Goal: Transaction & Acquisition: Book appointment/travel/reservation

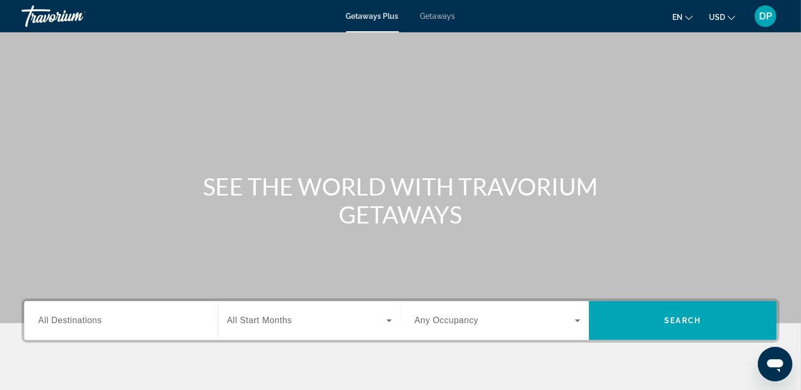
click at [447, 17] on span "Getaways" at bounding box center [437, 16] width 35 height 9
click at [113, 327] on input "Destination All Destinations" at bounding box center [121, 320] width 166 height 13
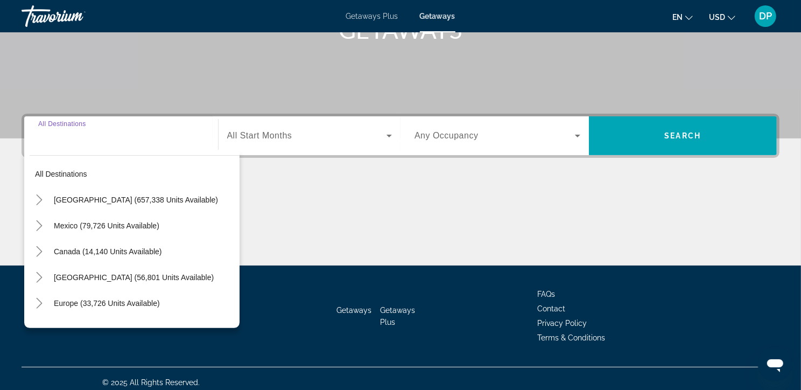
scroll to position [223, 0]
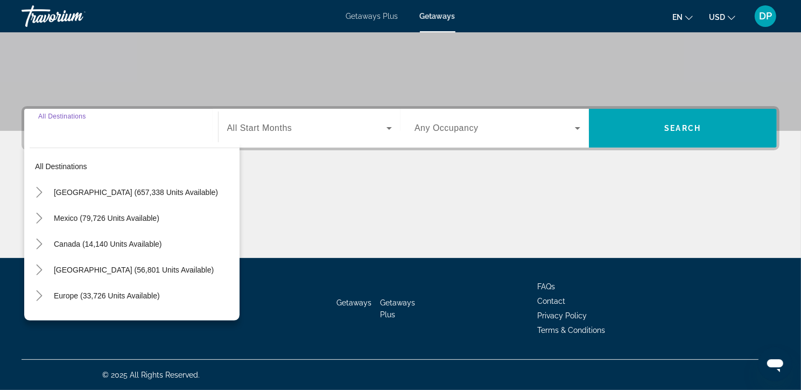
click at [363, 19] on span "Getaways Plus" at bounding box center [372, 16] width 52 height 9
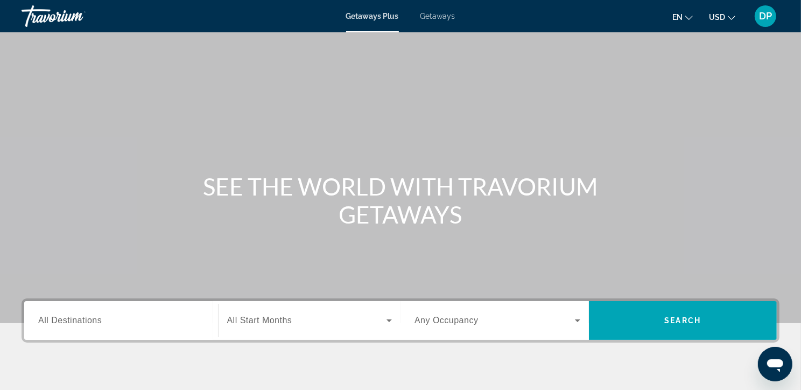
click at [44, 324] on span "All Destinations" at bounding box center [69, 319] width 63 height 9
click at [44, 327] on input "Destination All Destinations" at bounding box center [121, 320] width 166 height 13
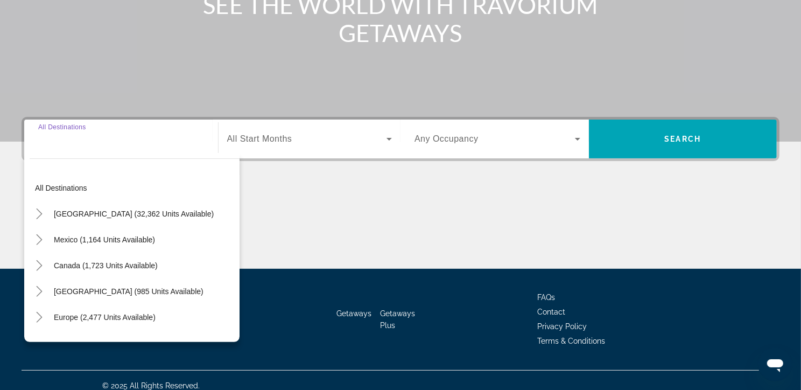
scroll to position [223, 0]
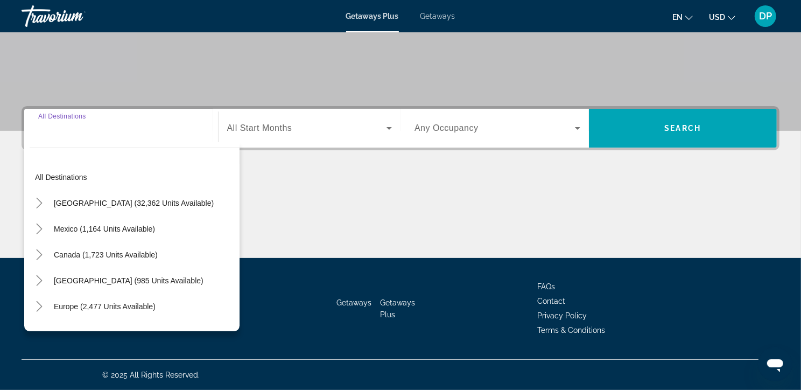
click at [337, 177] on div "Main content" at bounding box center [401, 217] width 758 height 81
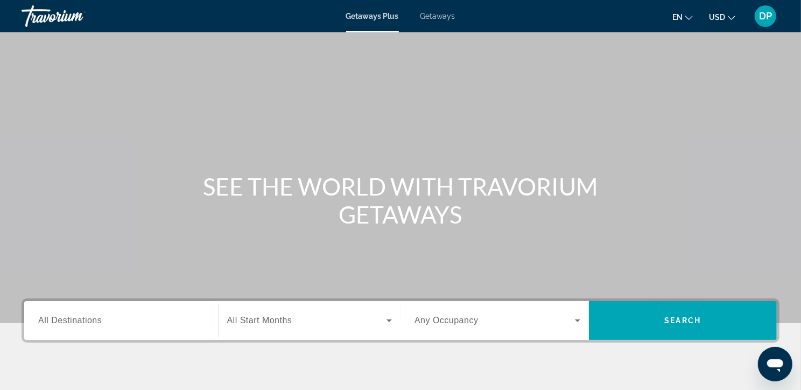
click at [59, 324] on span "All Destinations" at bounding box center [69, 319] width 63 height 9
click at [59, 327] on input "Destination All Destinations" at bounding box center [121, 320] width 166 height 13
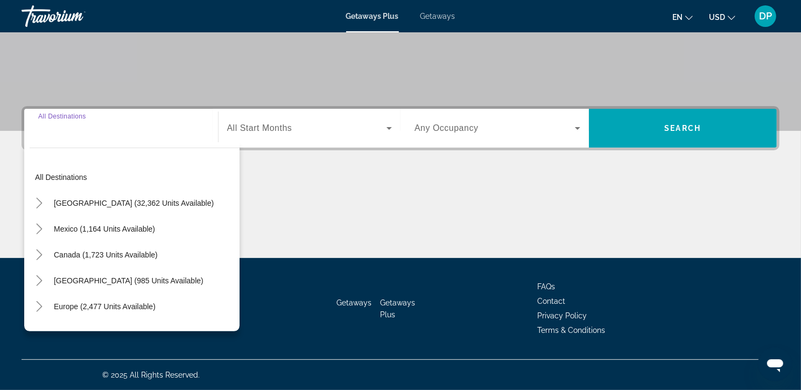
scroll to position [223, 0]
click at [41, 197] on icon "Toggle United States (32,362 units available)" at bounding box center [39, 202] width 11 height 11
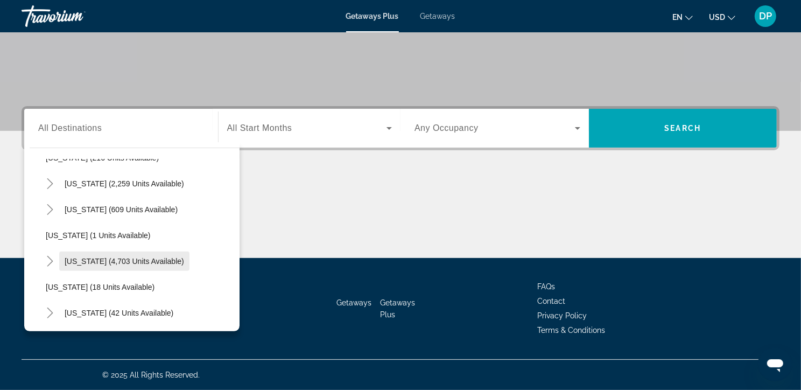
scroll to position [100, 0]
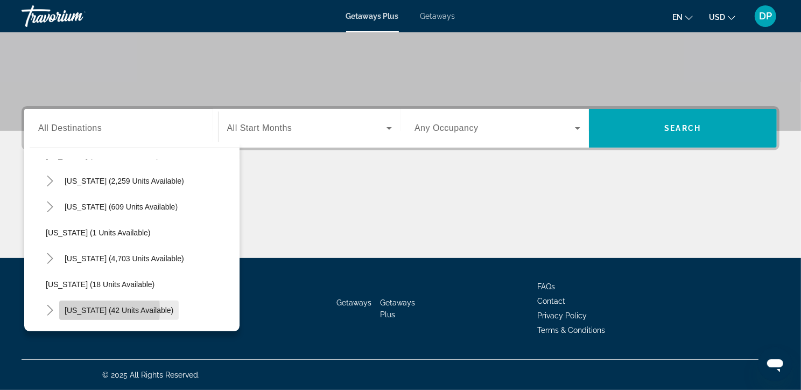
click at [80, 306] on span "Hawaii (42 units available)" at bounding box center [119, 310] width 109 height 9
type input "**********"
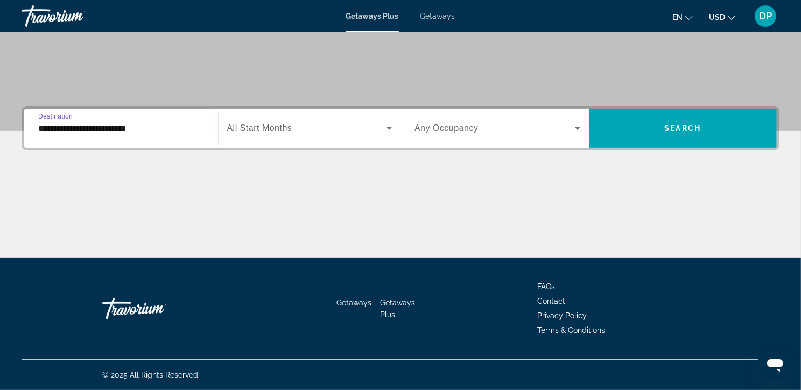
click at [278, 123] on span "All Start Months" at bounding box center [259, 127] width 65 height 9
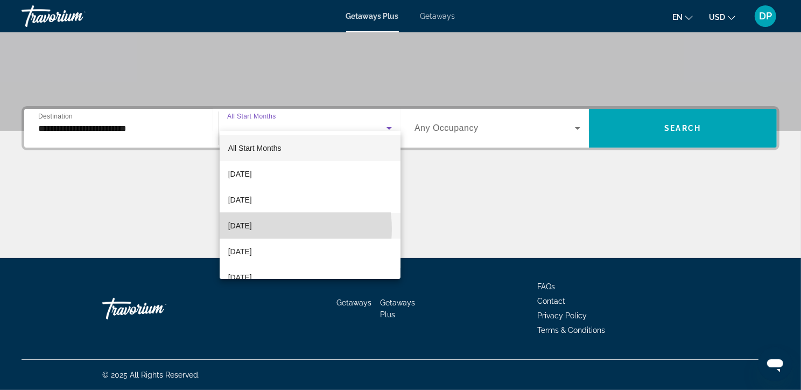
click at [252, 229] on span "November 2025" at bounding box center [240, 225] width 24 height 13
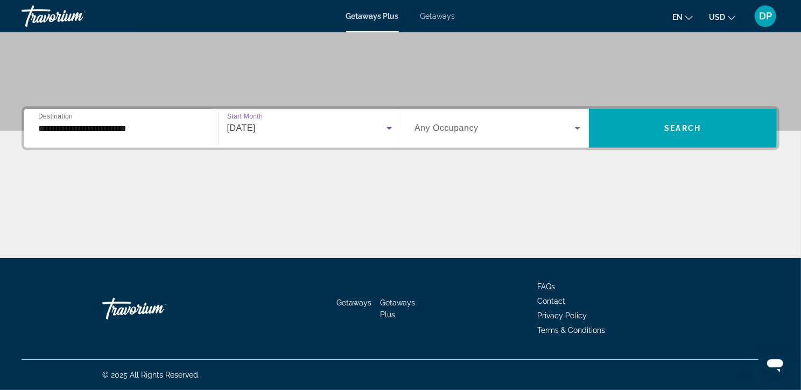
click at [460, 123] on span "Any Occupancy" at bounding box center [446, 127] width 64 height 9
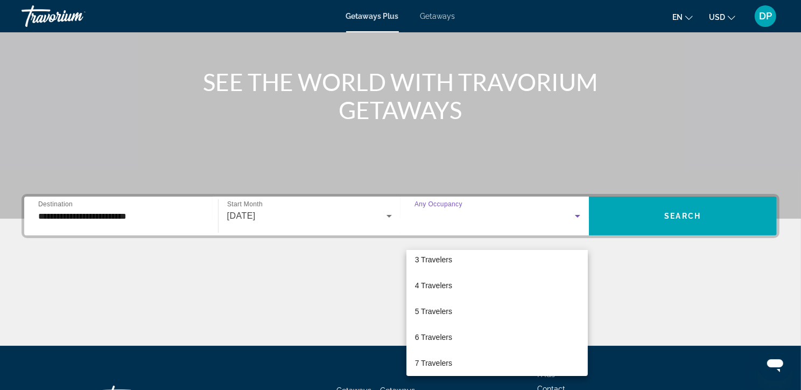
scroll to position [0, 0]
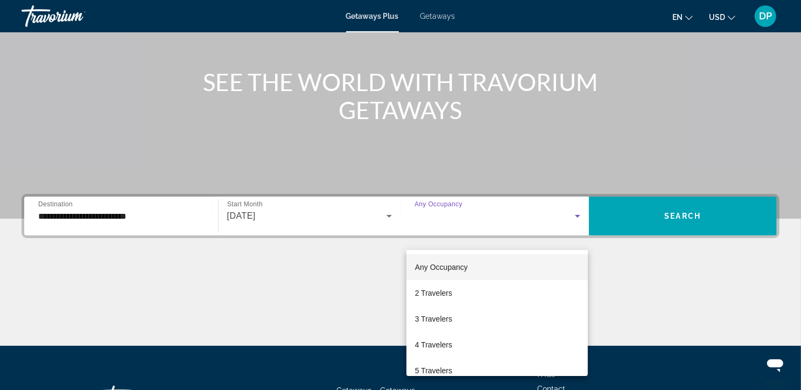
click at [361, 301] on div at bounding box center [400, 195] width 801 height 390
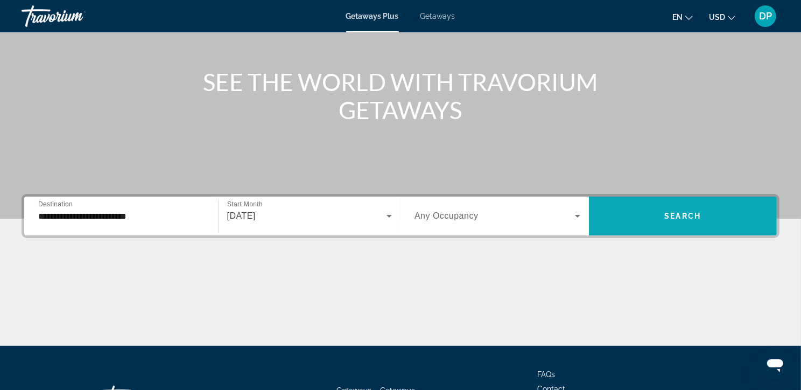
click at [688, 220] on span "Search" at bounding box center [682, 215] width 37 height 9
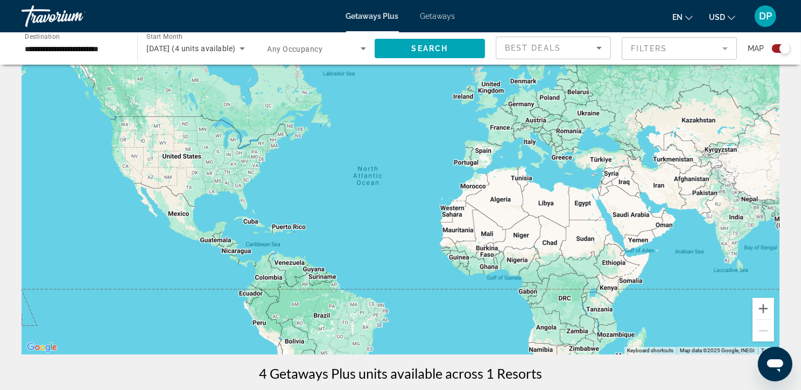
scroll to position [63, 0]
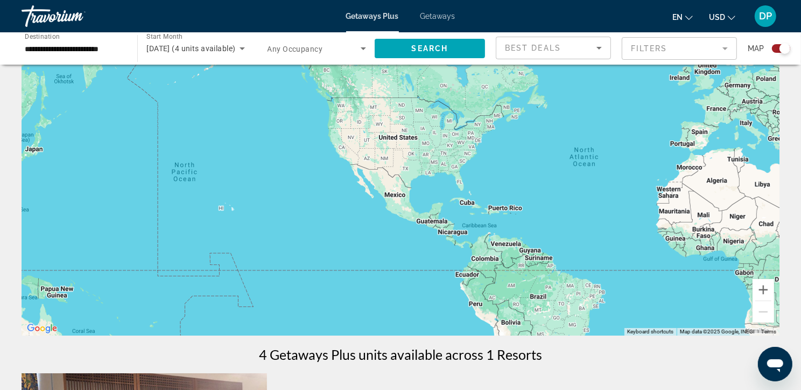
drag, startPoint x: 167, startPoint y: 232, endPoint x: 383, endPoint y: 225, distance: 215.9
click at [383, 225] on div "Main content" at bounding box center [401, 173] width 758 height 323
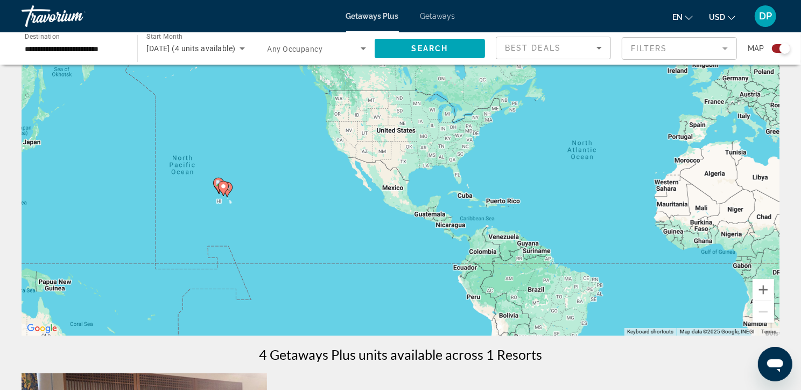
click at [783, 52] on div "Search widget" at bounding box center [784, 48] width 11 height 11
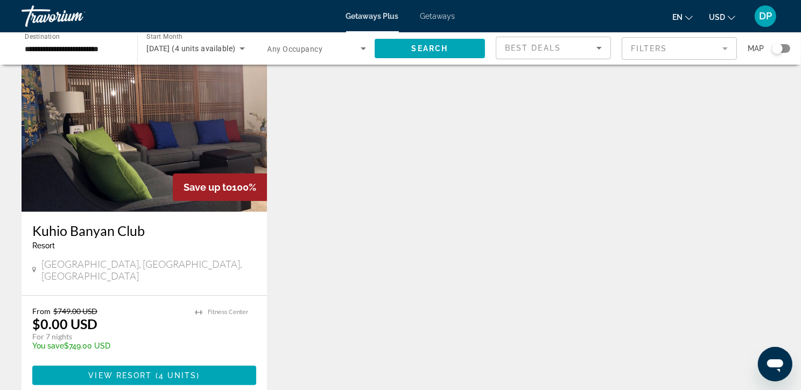
click at [782, 52] on div "Search widget" at bounding box center [781, 48] width 18 height 9
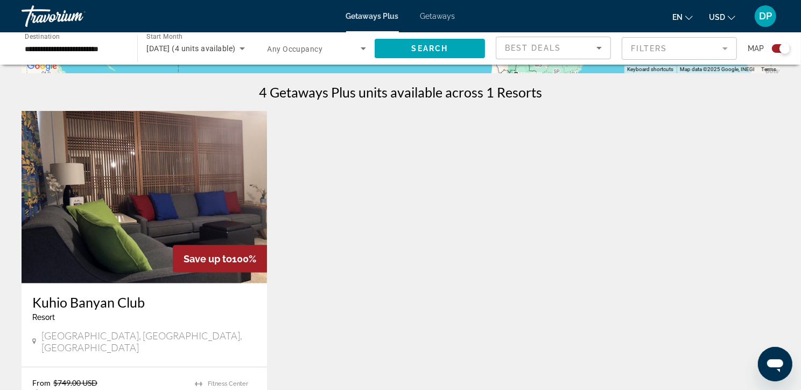
scroll to position [420, 0]
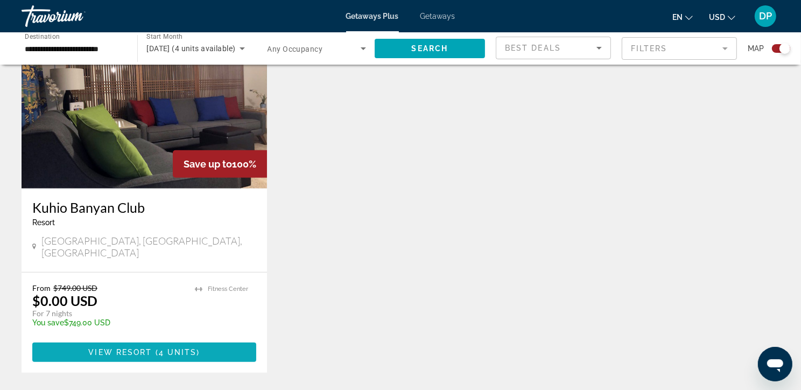
click at [174, 356] on span "4 units" at bounding box center [178, 352] width 38 height 9
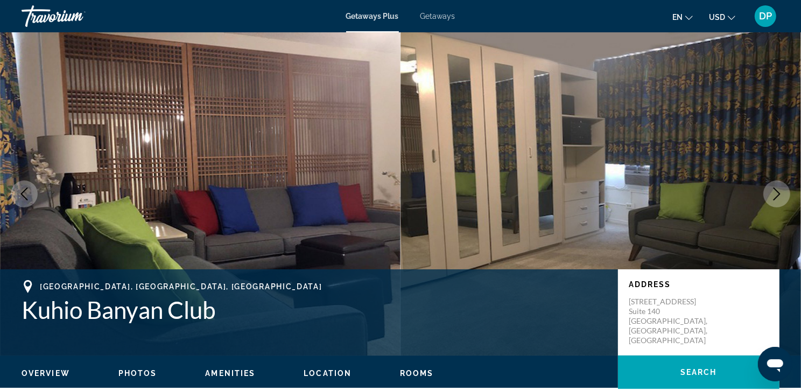
click at [777, 200] on icon "Next image" at bounding box center [776, 193] width 13 height 13
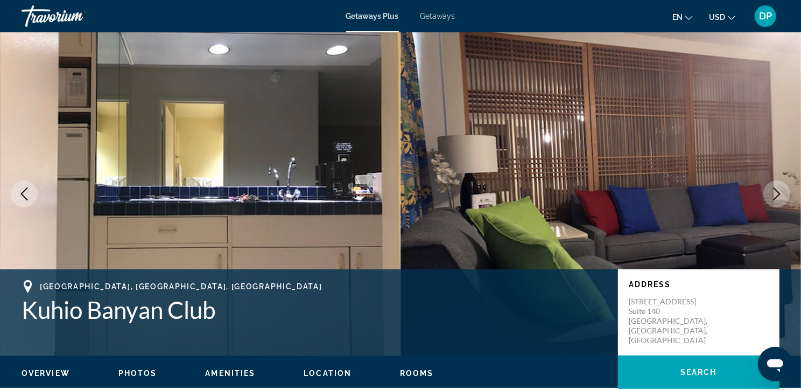
click at [777, 200] on icon "Next image" at bounding box center [776, 193] width 13 height 13
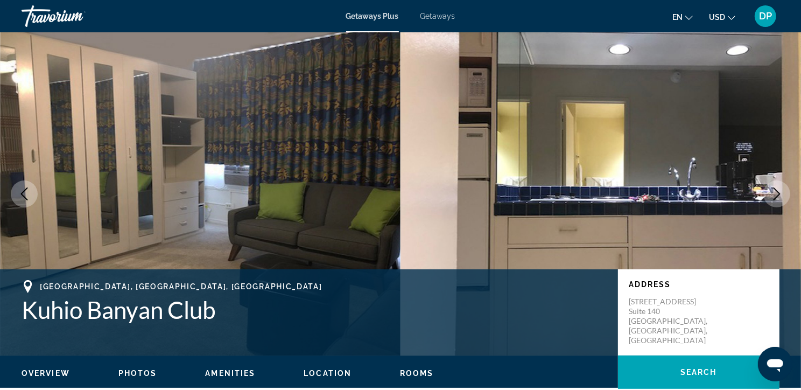
click at [777, 200] on icon "Next image" at bounding box center [776, 193] width 13 height 13
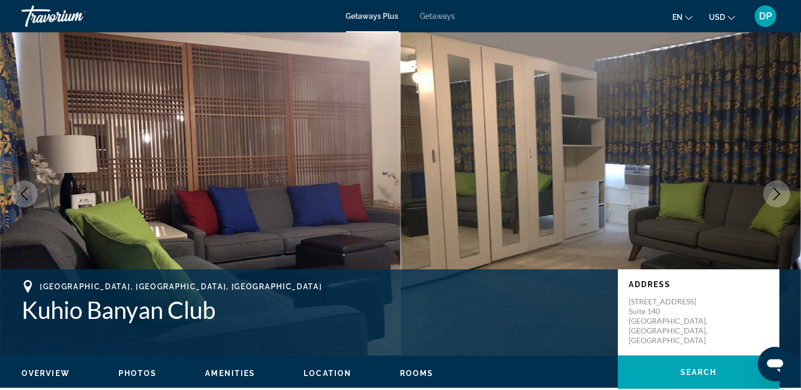
click at [777, 200] on icon "Next image" at bounding box center [776, 193] width 13 height 13
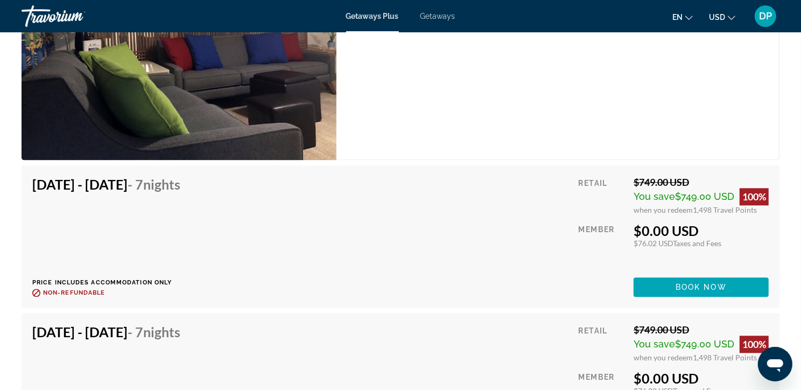
scroll to position [1917, 0]
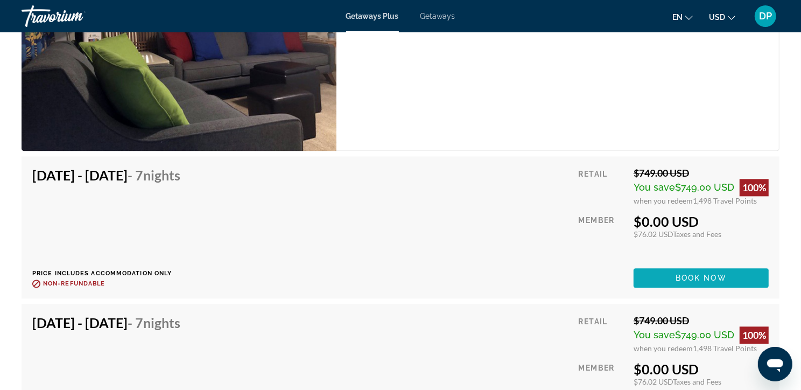
click at [709, 282] on span "Book now" at bounding box center [700, 277] width 51 height 9
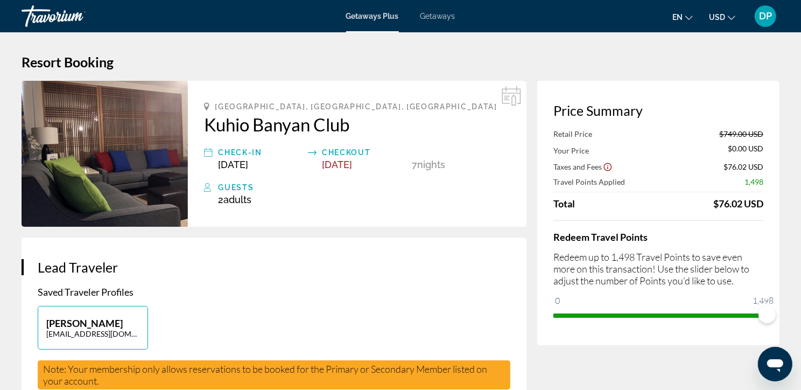
click at [443, 17] on span "Getaways" at bounding box center [437, 16] width 35 height 9
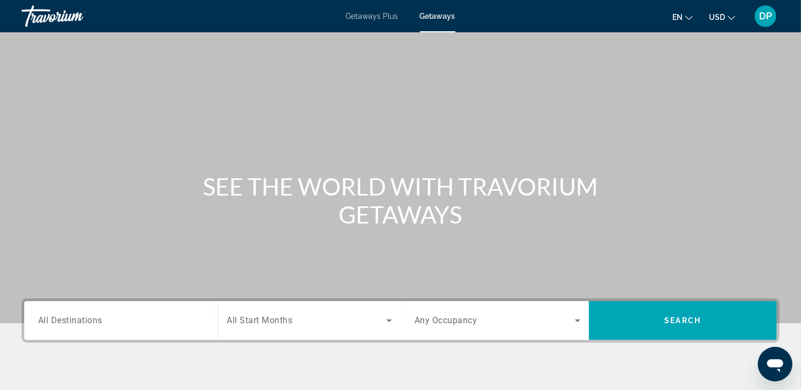
click at [52, 325] on span "All Destinations" at bounding box center [70, 320] width 64 height 10
click at [52, 327] on input "Destination All Destinations" at bounding box center [121, 320] width 166 height 13
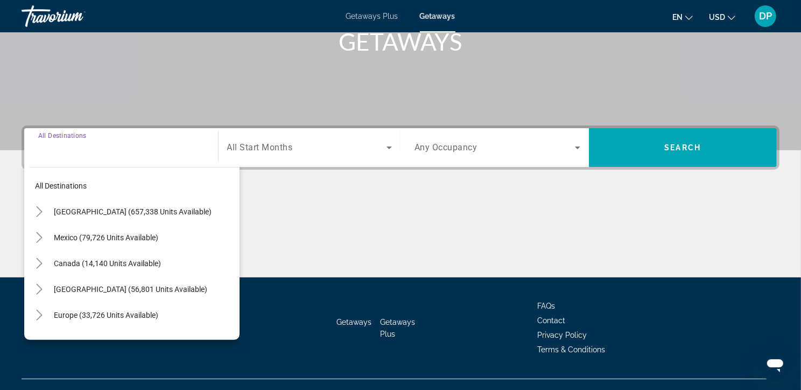
scroll to position [223, 0]
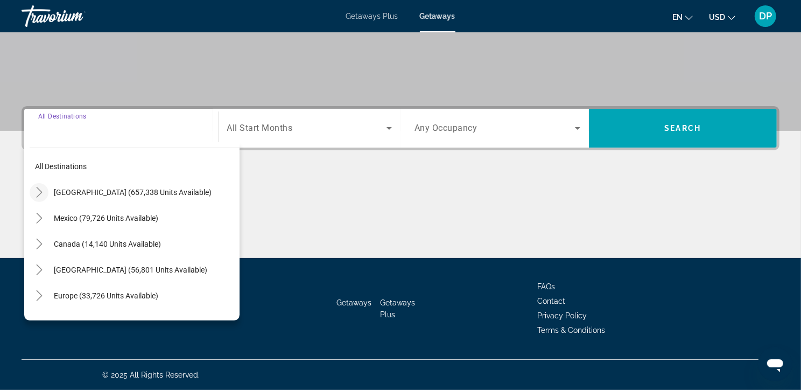
click at [40, 187] on icon "Toggle United States (657,338 units available)" at bounding box center [39, 192] width 11 height 11
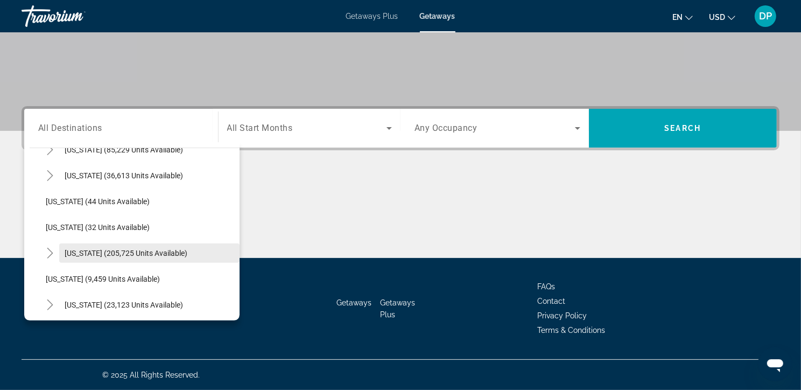
scroll to position [187, 0]
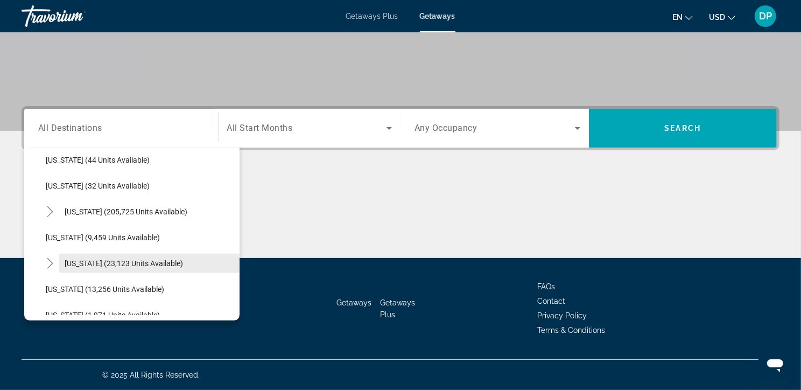
click at [99, 259] on span "Hawaii (23,123 units available)" at bounding box center [124, 263] width 118 height 9
type input "**********"
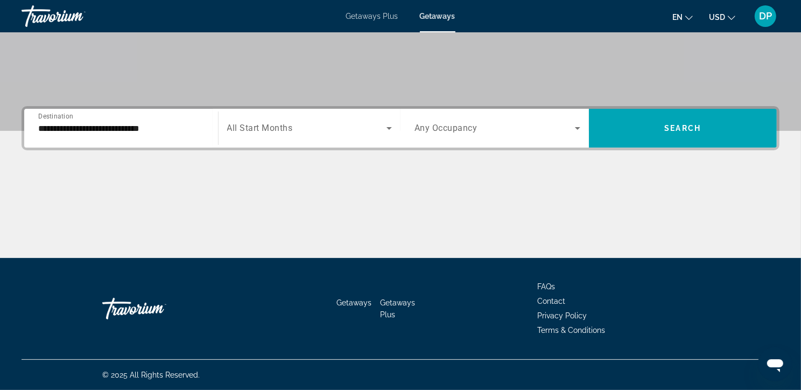
click at [279, 123] on span "All Start Months" at bounding box center [260, 128] width 66 height 10
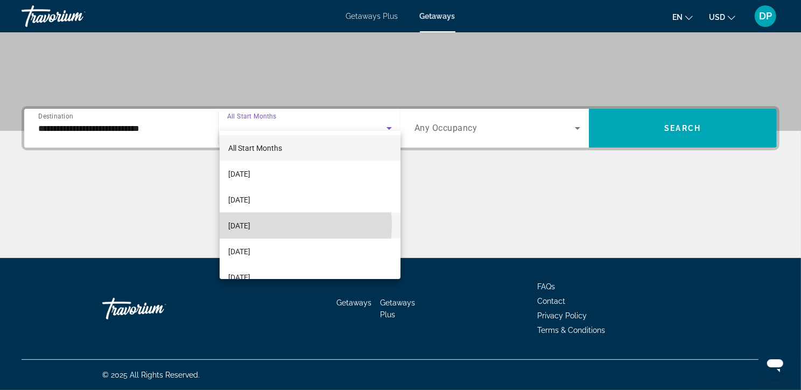
click at [250, 224] on span "November 2025" at bounding box center [239, 225] width 22 height 13
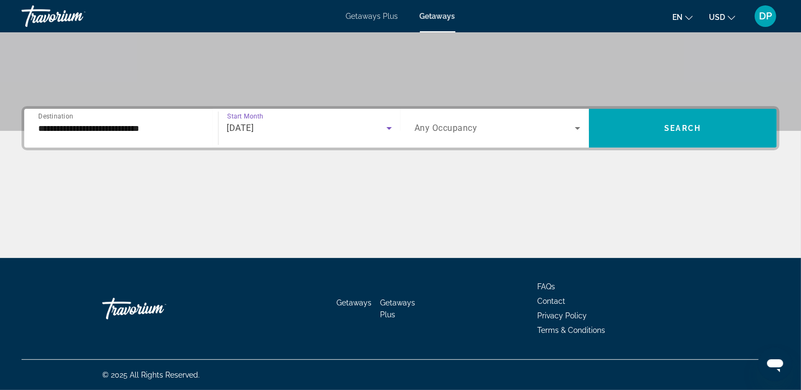
click at [474, 123] on span "Any Occupancy" at bounding box center [445, 128] width 63 height 10
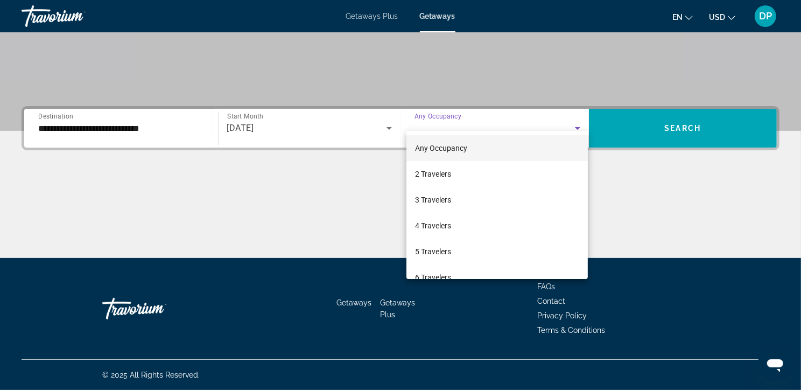
click at [357, 190] on div at bounding box center [400, 195] width 801 height 390
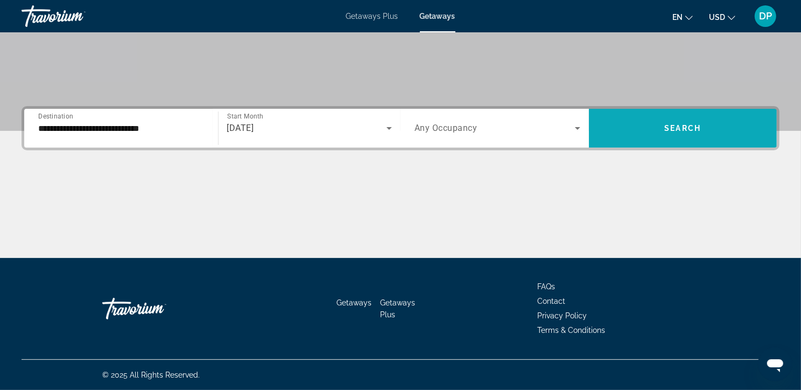
click at [687, 124] on span "Search" at bounding box center [682, 128] width 37 height 9
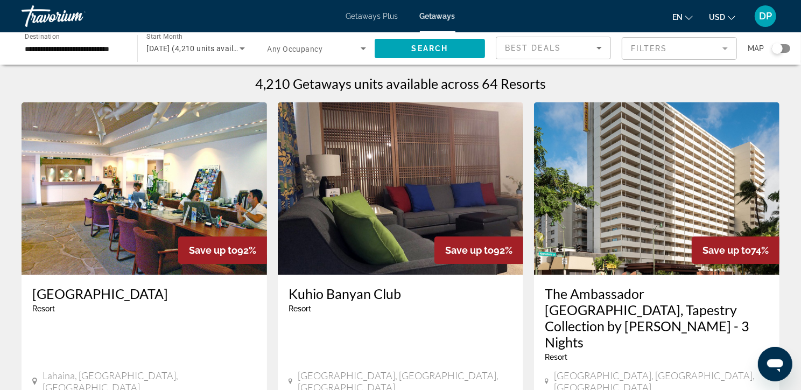
click at [775, 51] on div "Search widget" at bounding box center [777, 48] width 11 height 11
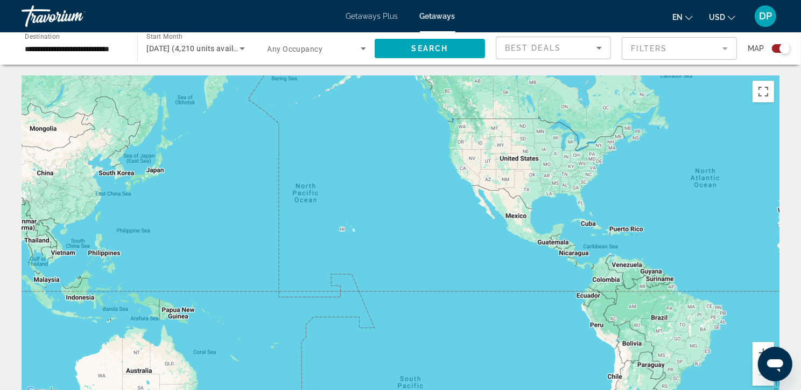
drag, startPoint x: 313, startPoint y: 260, endPoint x: 694, endPoint y: 209, distance: 384.4
click at [691, 209] on div "Main content" at bounding box center [401, 236] width 758 height 323
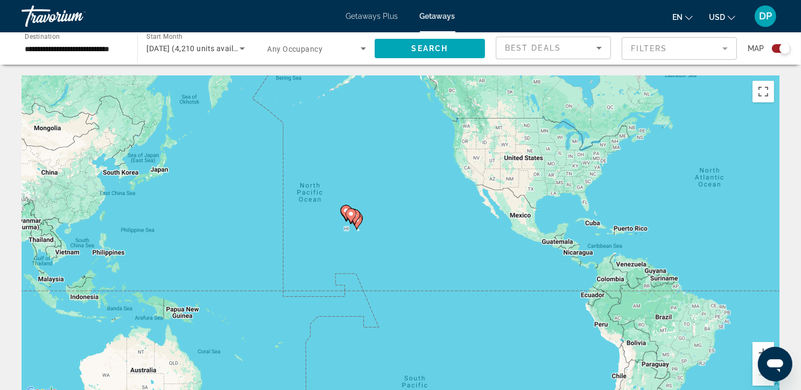
drag, startPoint x: 554, startPoint y: 241, endPoint x: 504, endPoint y: 243, distance: 50.1
click at [504, 243] on div "To activate drag with keyboard, press Alt + Enter. Once in keyboard drag state,…" at bounding box center [401, 236] width 758 height 323
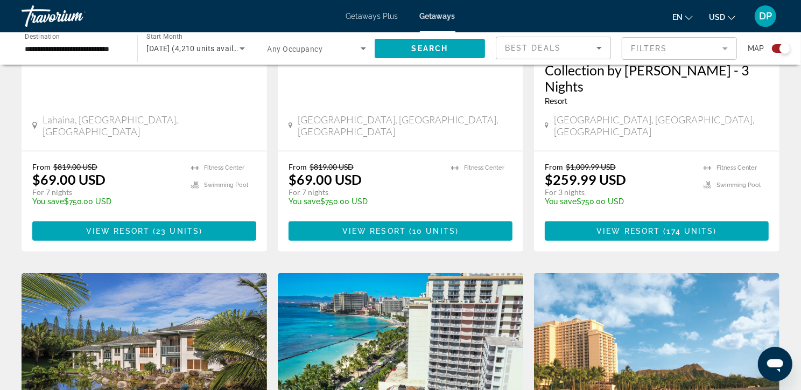
scroll to position [644, 0]
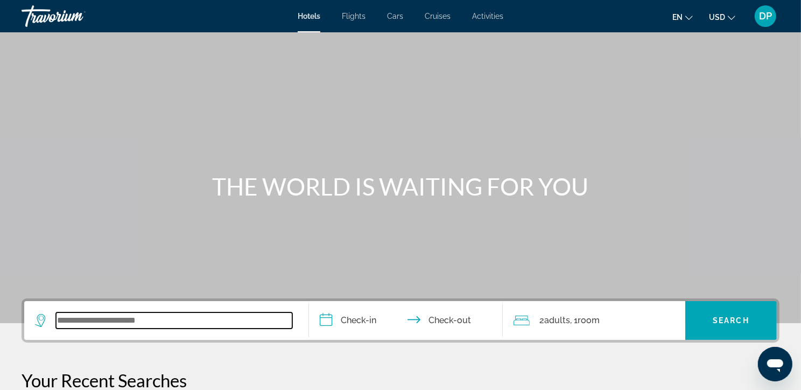
click at [82, 328] on input "Search widget" at bounding box center [174, 320] width 236 height 16
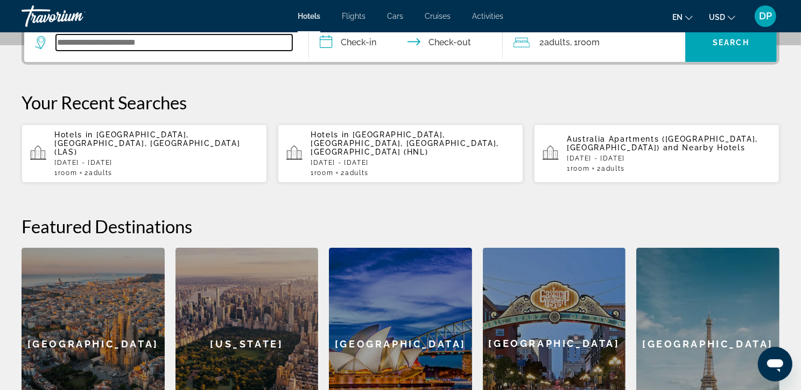
scroll to position [278, 0]
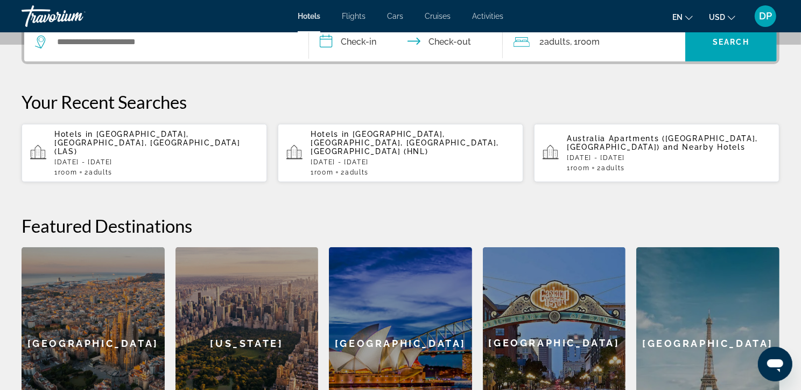
click at [193, 166] on p "[DATE] - [DATE]" at bounding box center [156, 162] width 204 height 8
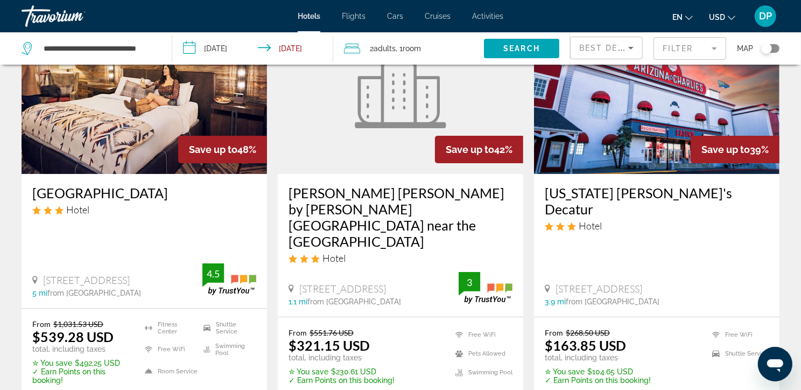
scroll to position [103, 0]
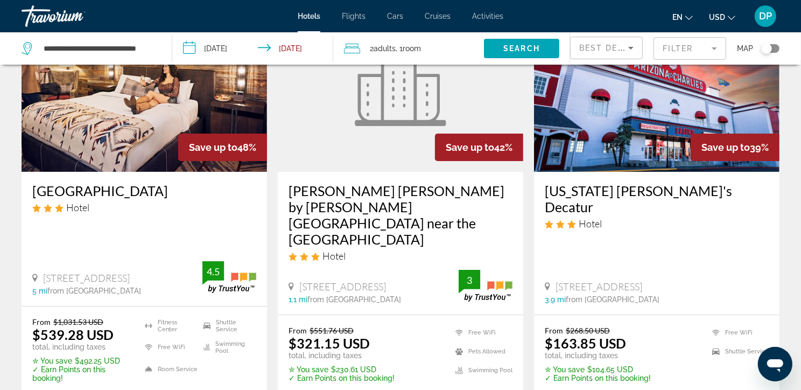
click at [224, 49] on input "**********" at bounding box center [255, 50] width 166 height 36
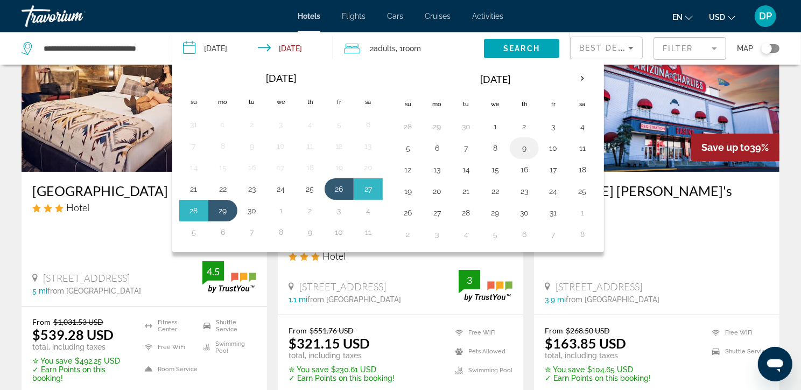
click at [524, 155] on button "9" at bounding box center [523, 147] width 17 height 15
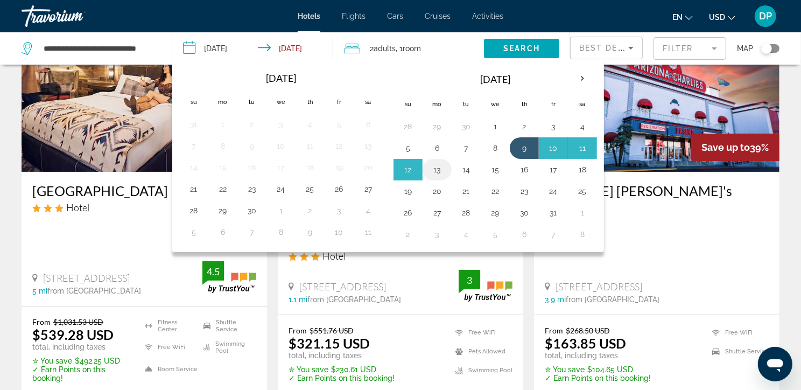
click at [444, 177] on button "13" at bounding box center [436, 169] width 17 height 15
type input "**********"
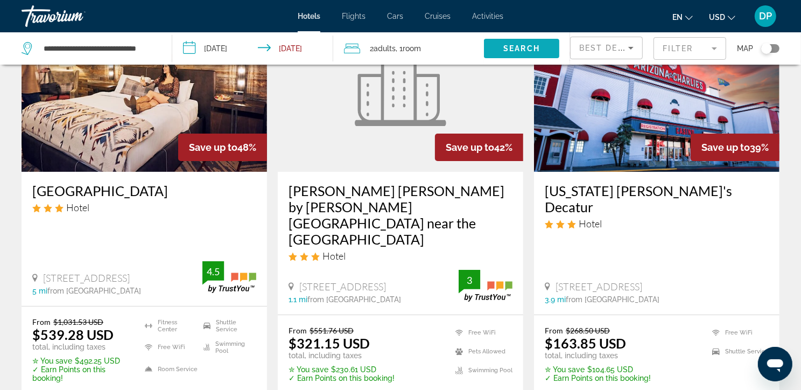
click at [521, 53] on span "Search" at bounding box center [521, 48] width 37 height 9
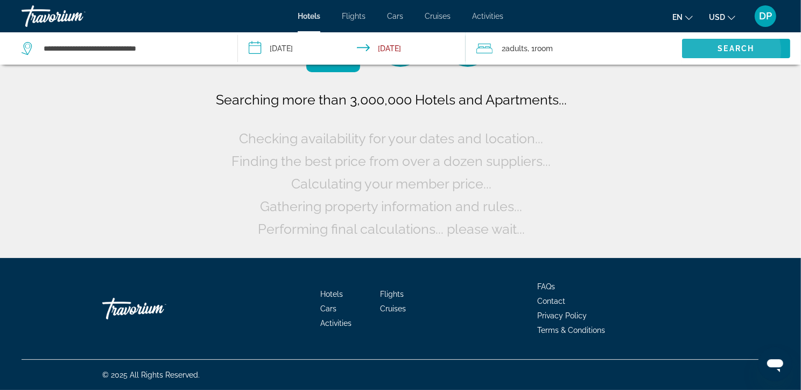
scroll to position [0, 0]
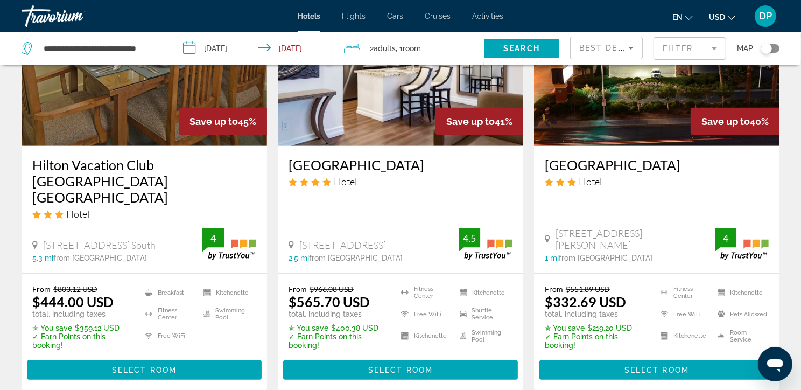
scroll to position [597, 0]
